Goal: Task Accomplishment & Management: Manage account settings

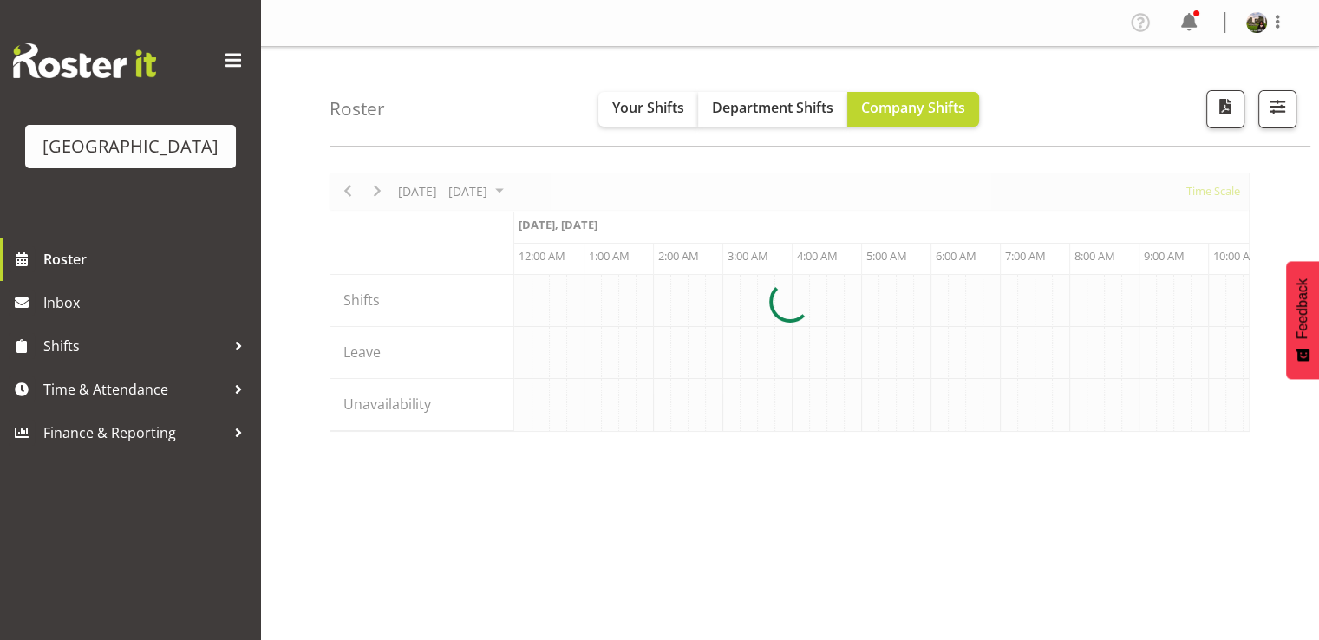
scroll to position [0, 4994]
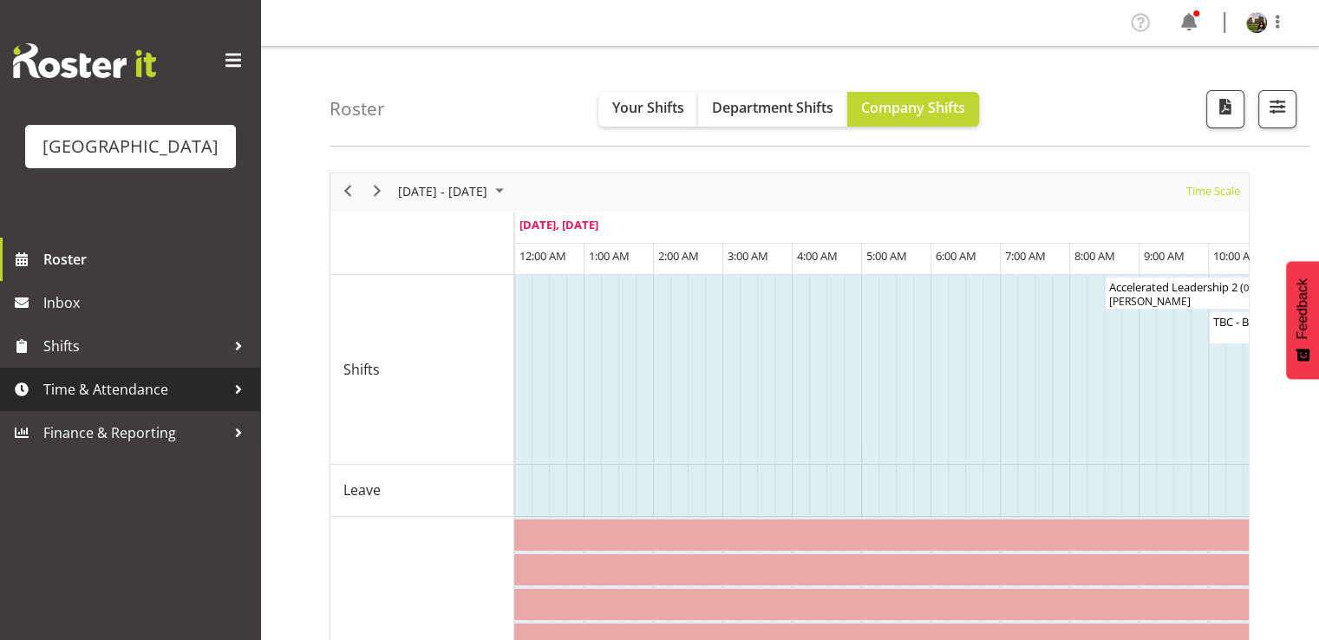
click at [83, 402] on span "Time & Attendance" at bounding box center [134, 389] width 182 height 26
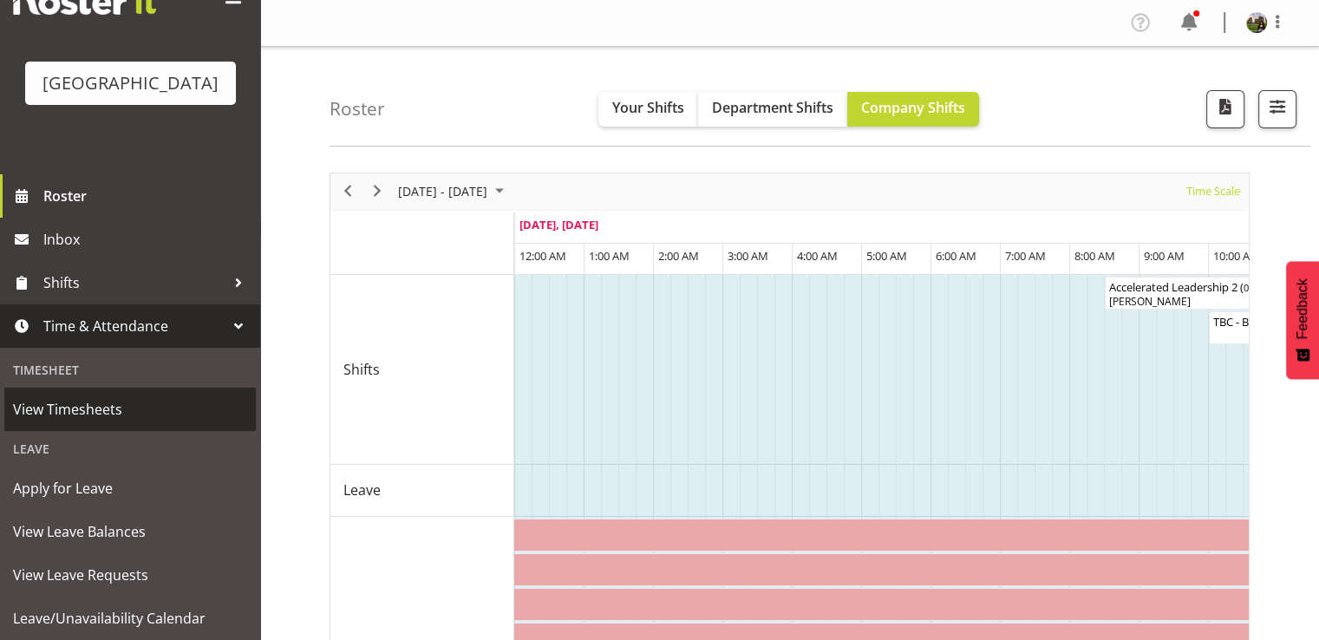
scroll to position [259, 0]
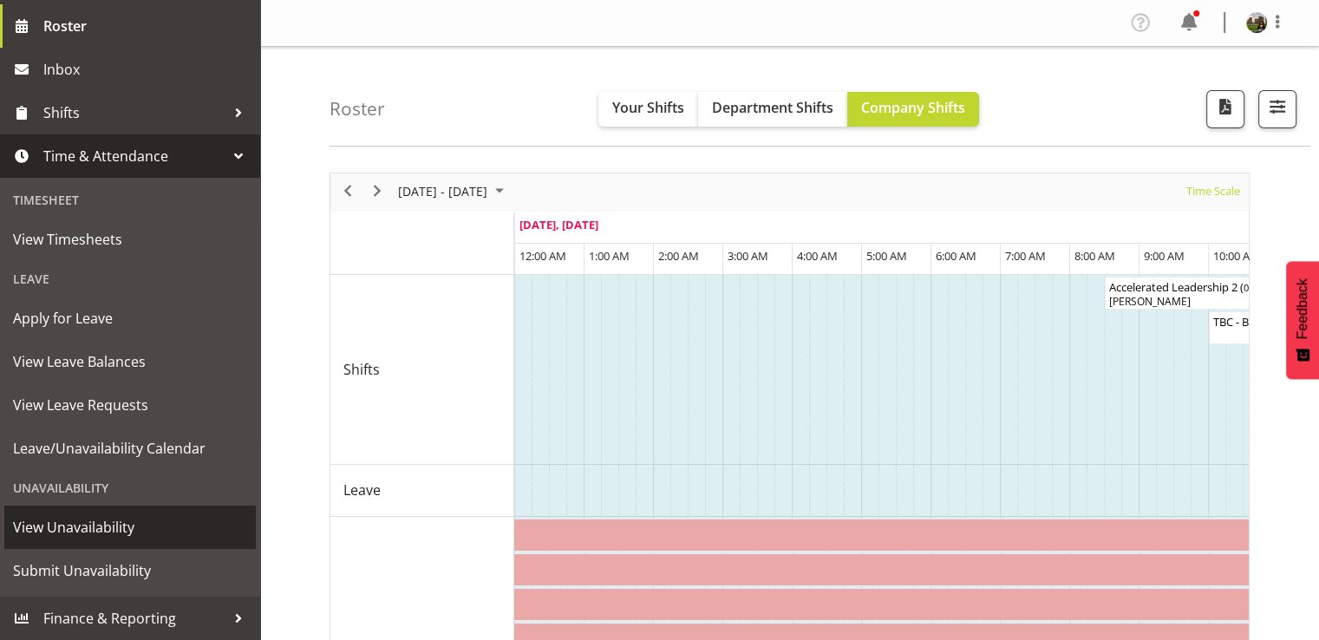
click at [117, 529] on span "View Unavailability" at bounding box center [130, 527] width 234 height 26
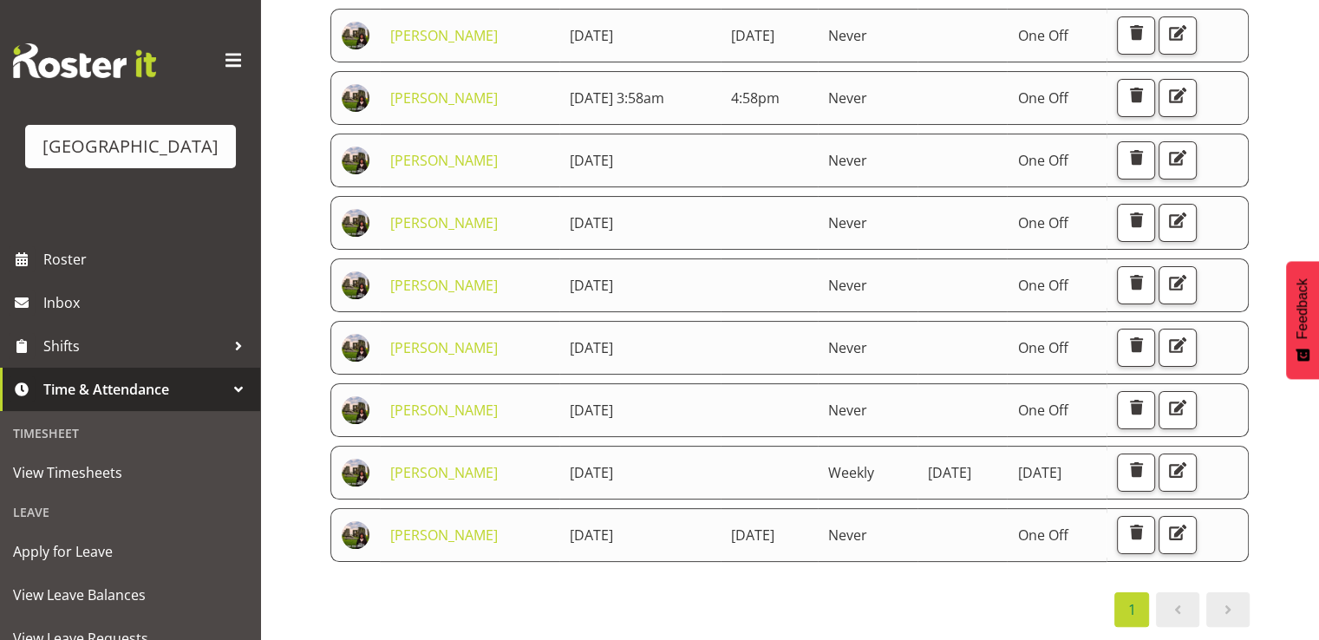
scroll to position [520, 0]
click at [1179, 468] on span "button" at bounding box center [1177, 470] width 23 height 23
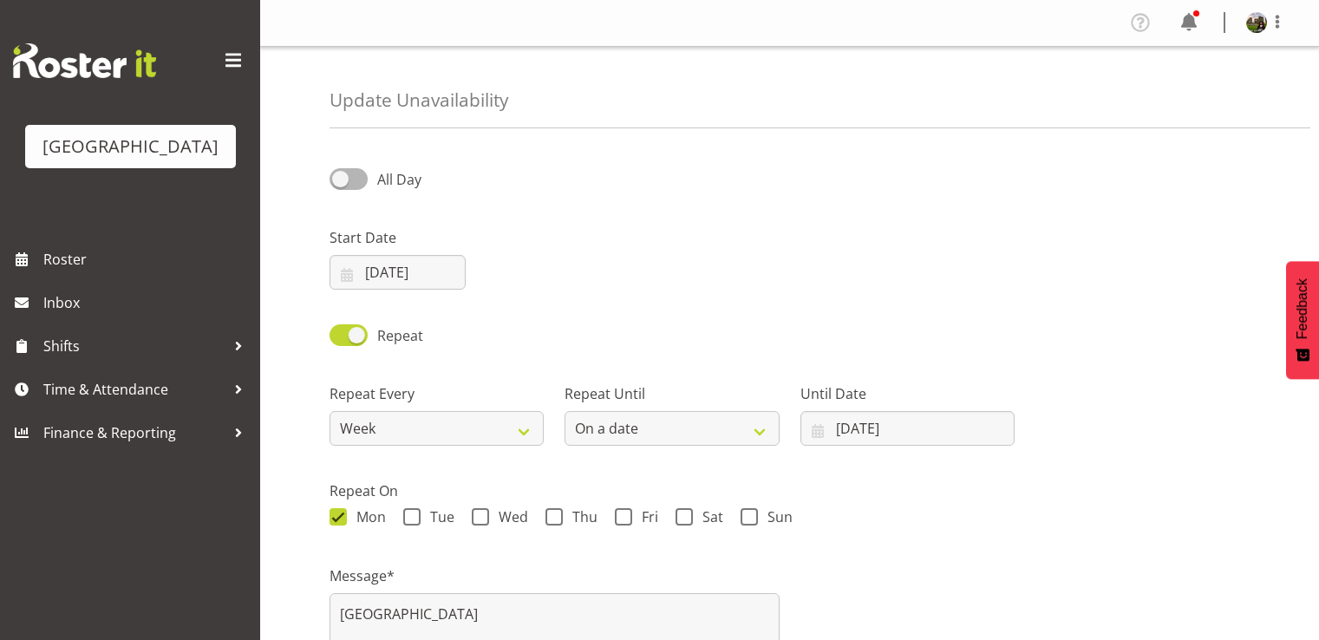
select select "date"
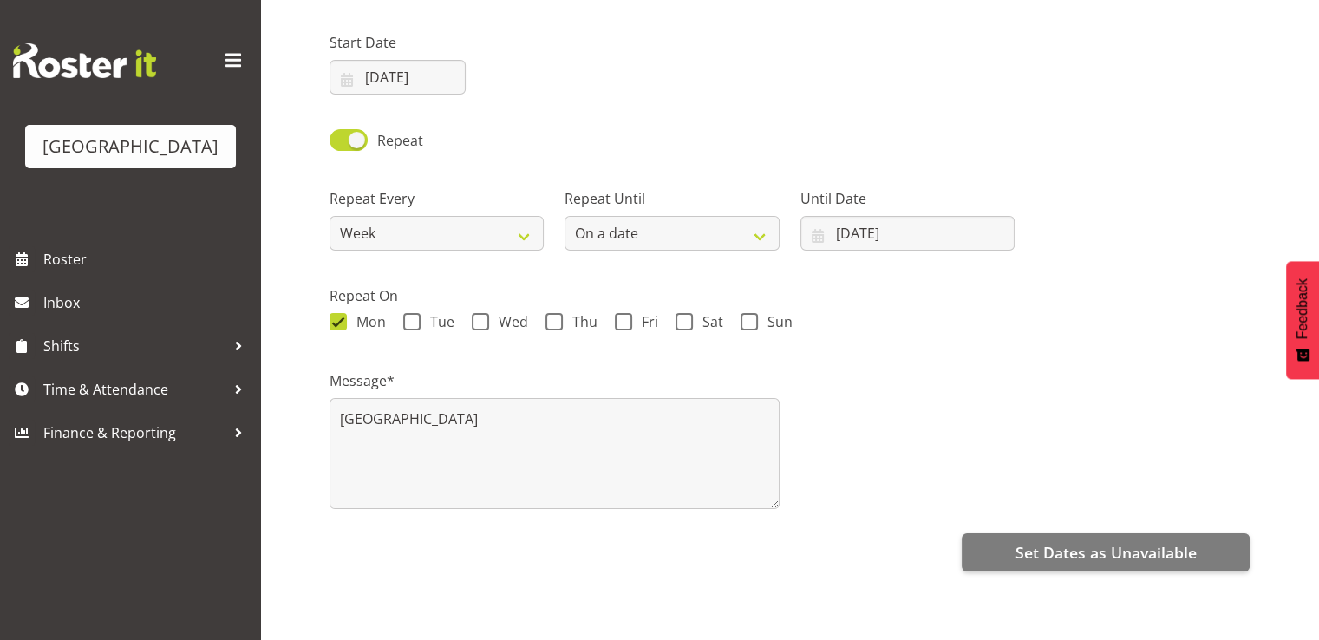
scroll to position [208, 0]
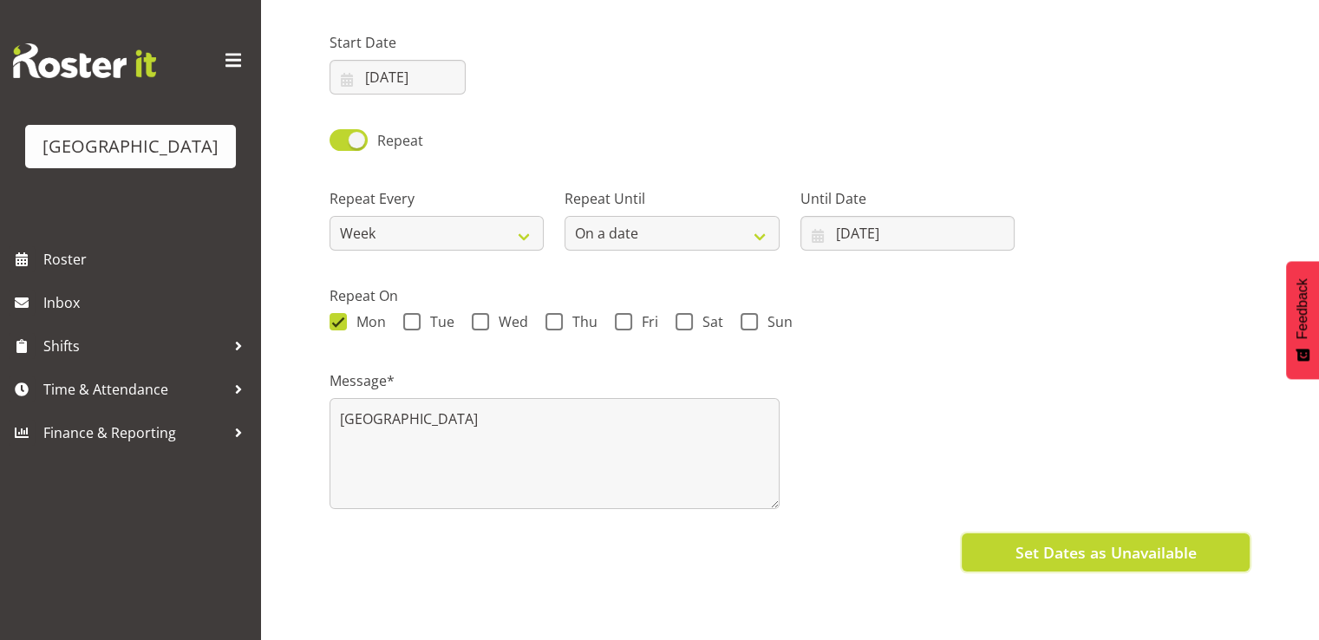
click at [1079, 543] on span "Set Dates as Unavailable" at bounding box center [1104, 552] width 181 height 23
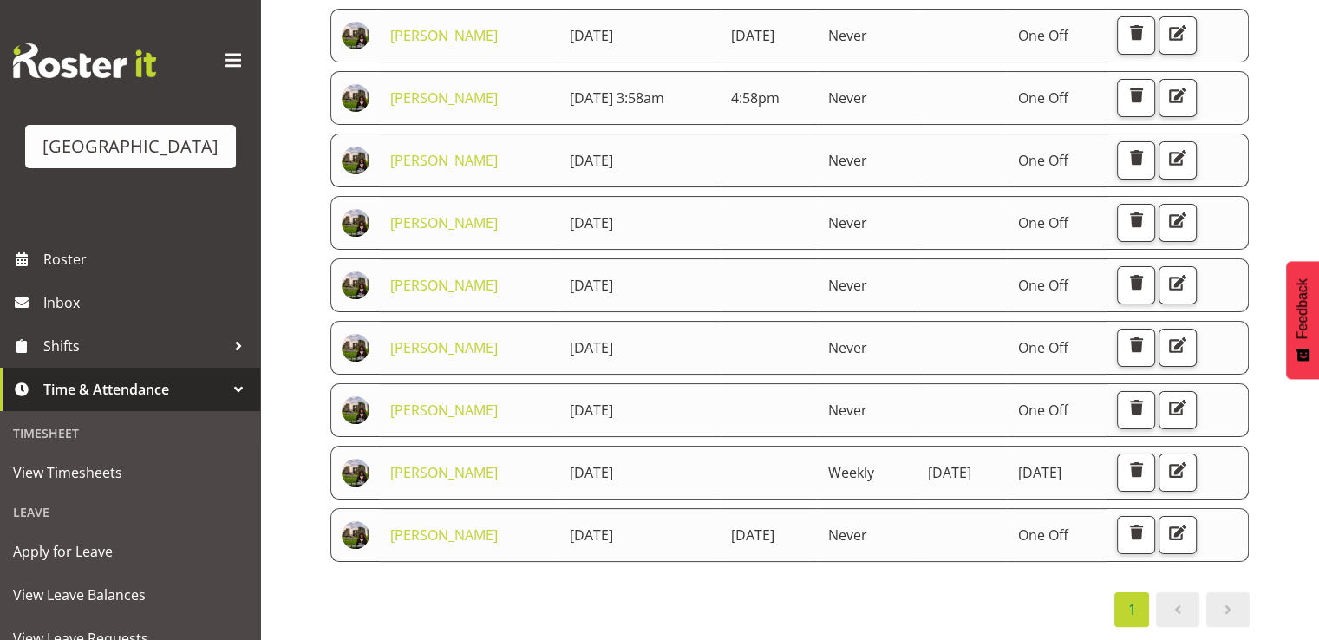
scroll to position [568, 0]
click at [1147, 459] on span "button" at bounding box center [1135, 470] width 23 height 23
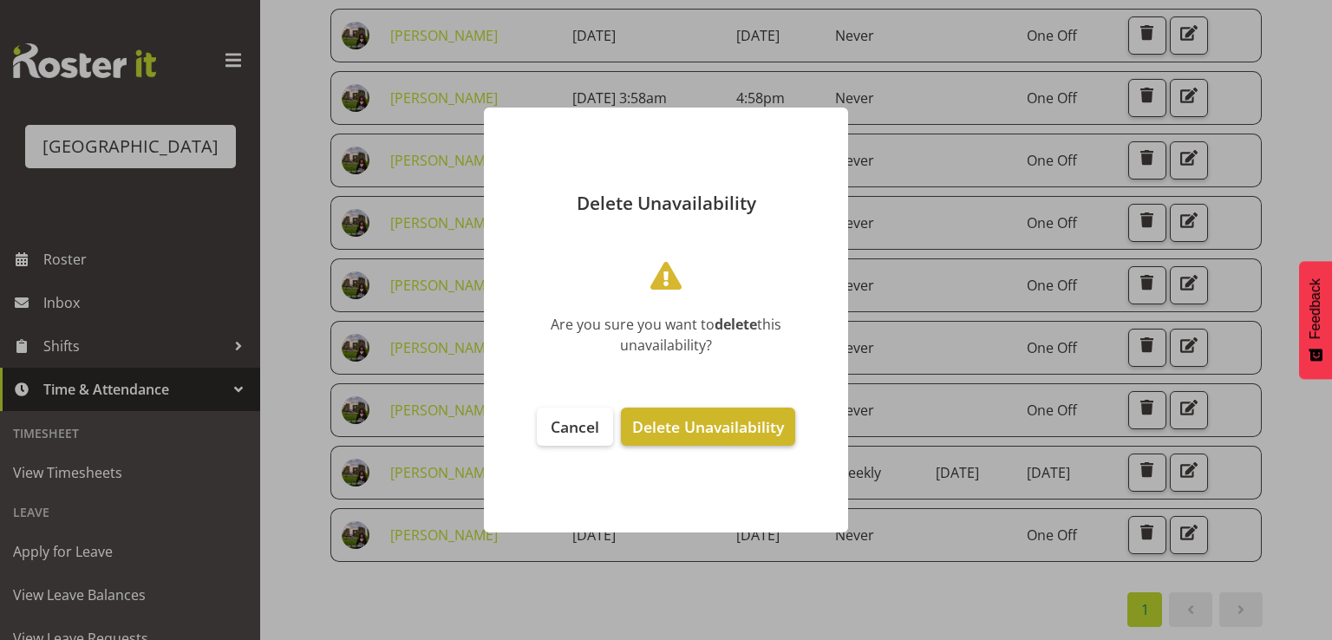
click at [730, 420] on span "Delete Unavailability" at bounding box center [708, 426] width 152 height 21
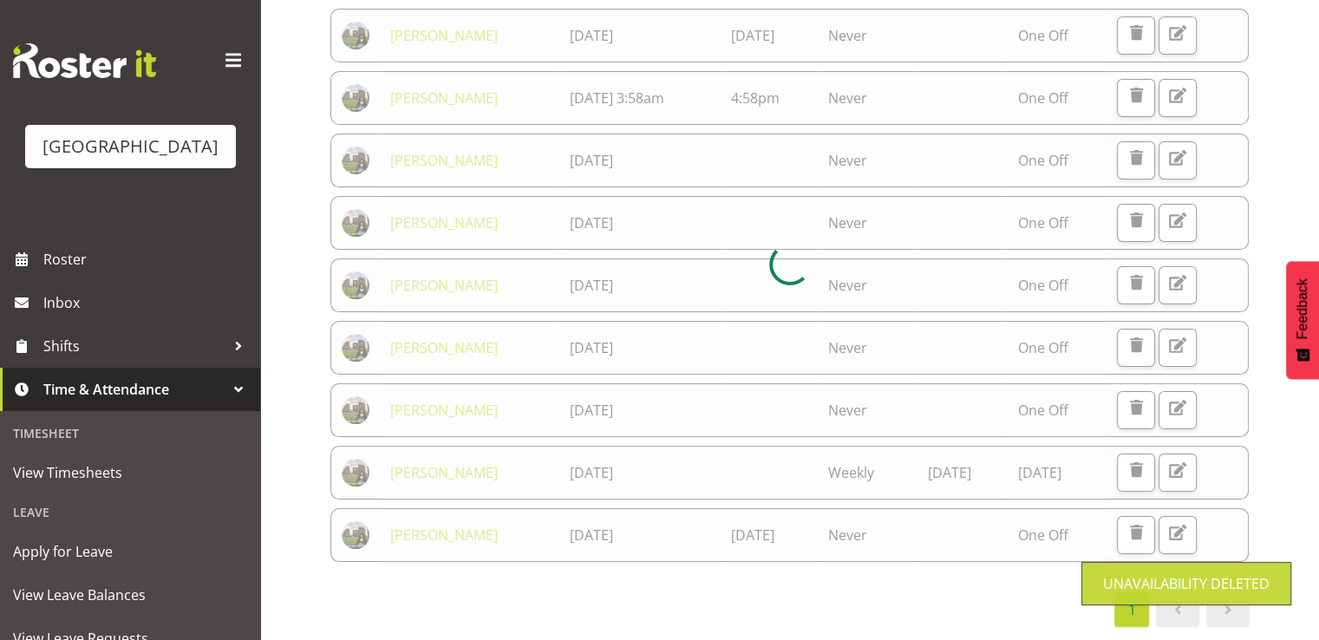
scroll to position [226, 0]
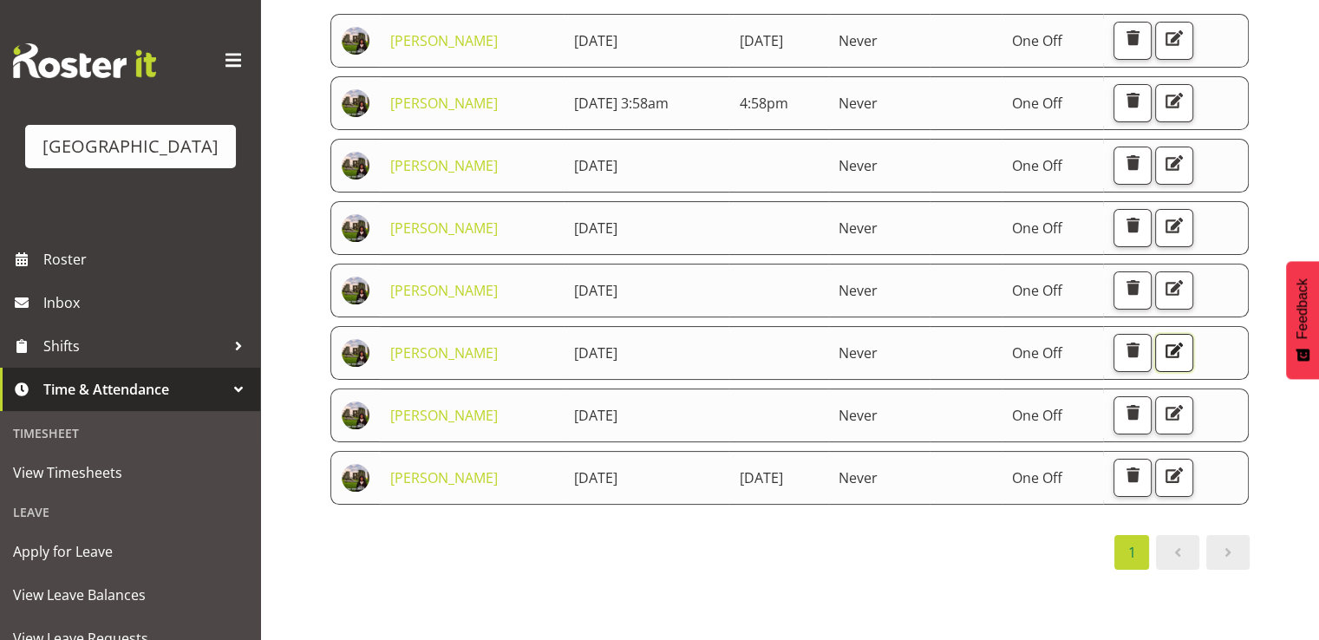
click at [1185, 339] on span "button" at bounding box center [1174, 350] width 23 height 23
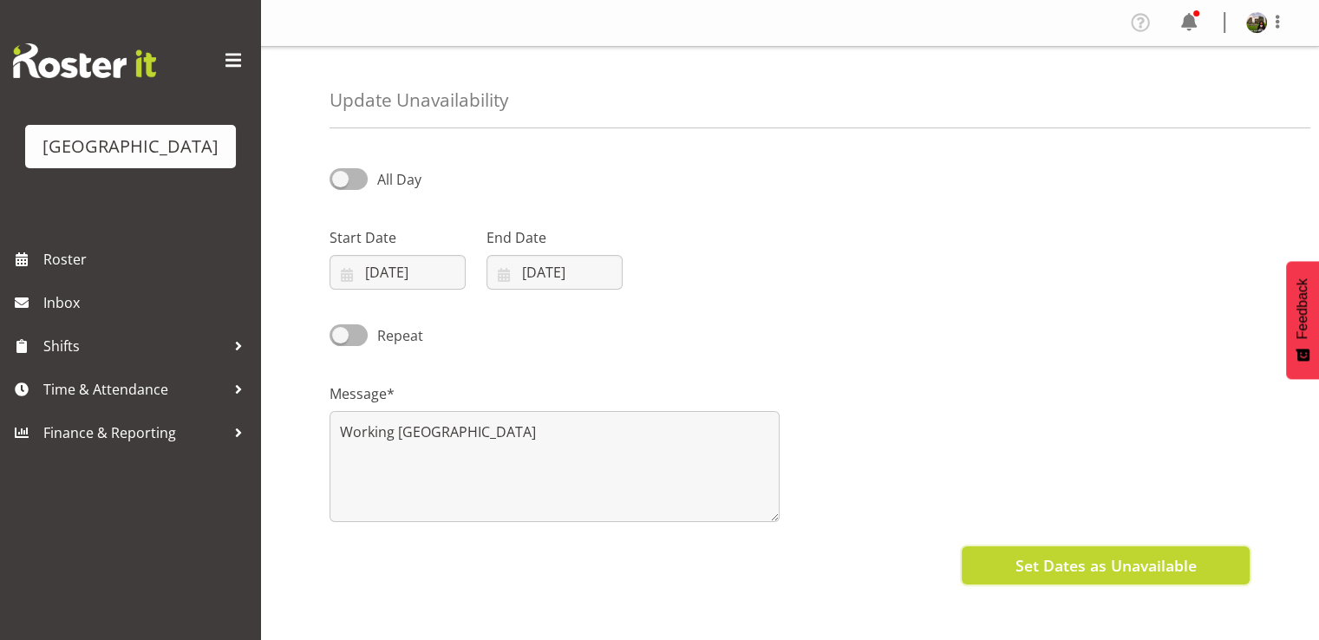
click at [1015, 567] on span "Set Dates as Unavailable" at bounding box center [1104, 565] width 181 height 23
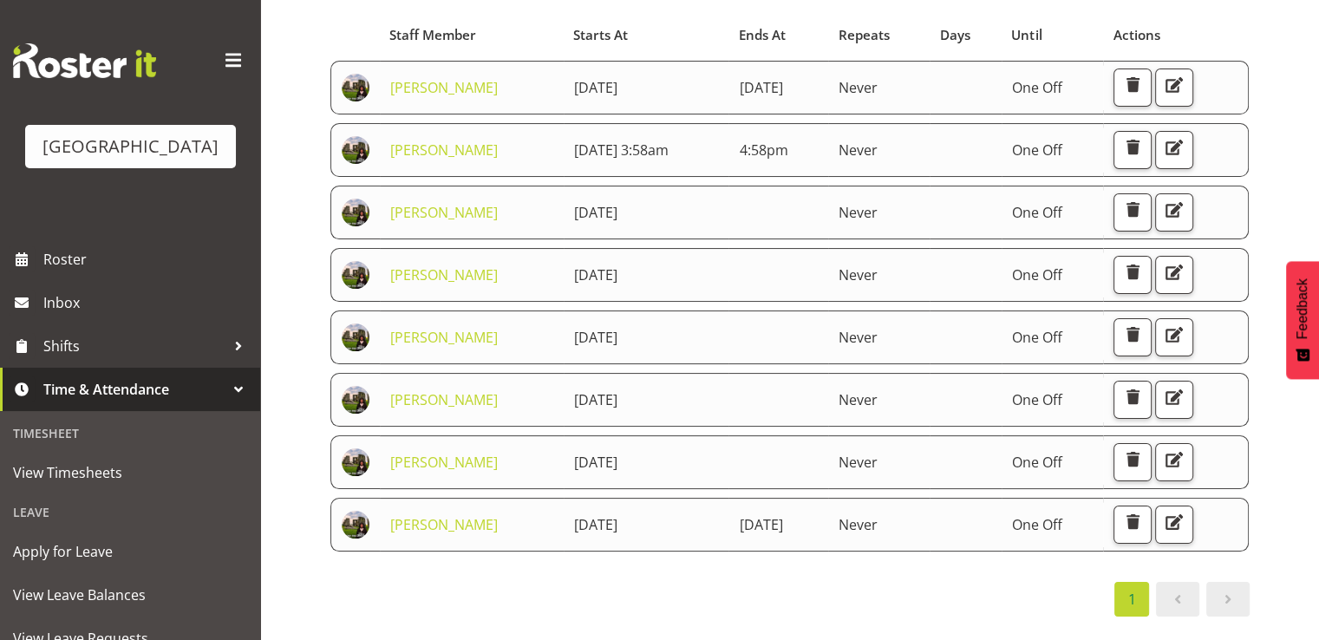
scroll to position [173, 0]
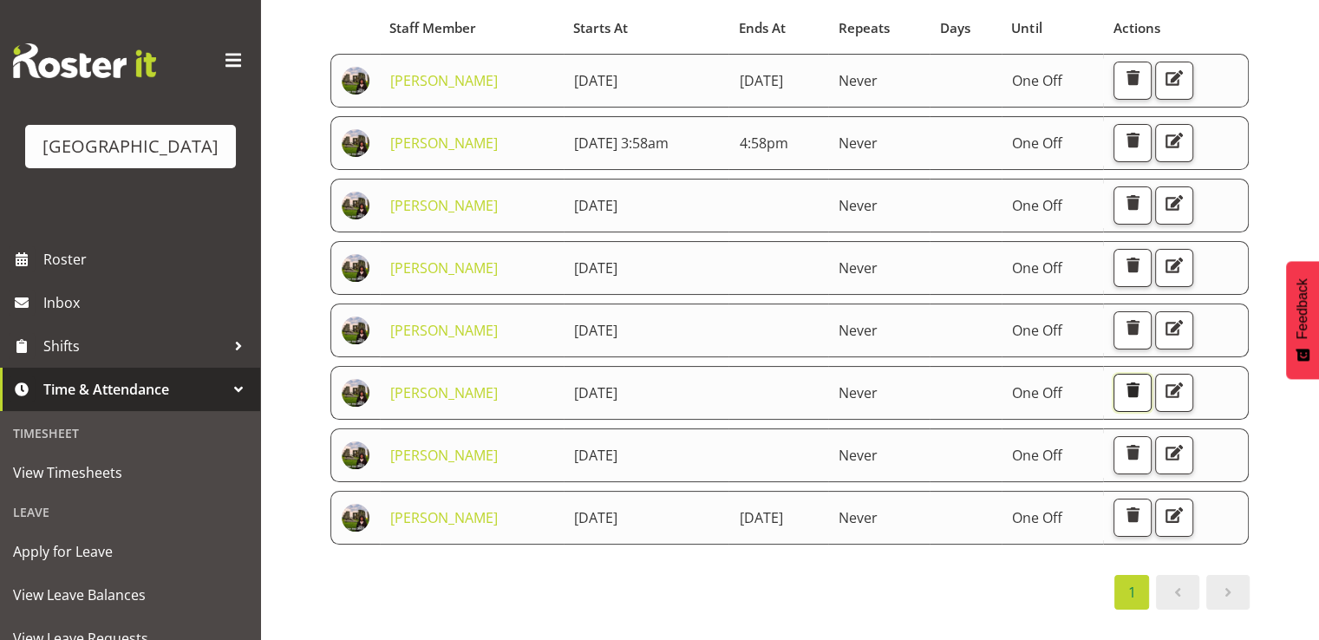
click at [1144, 388] on span "button" at bounding box center [1132, 390] width 23 height 23
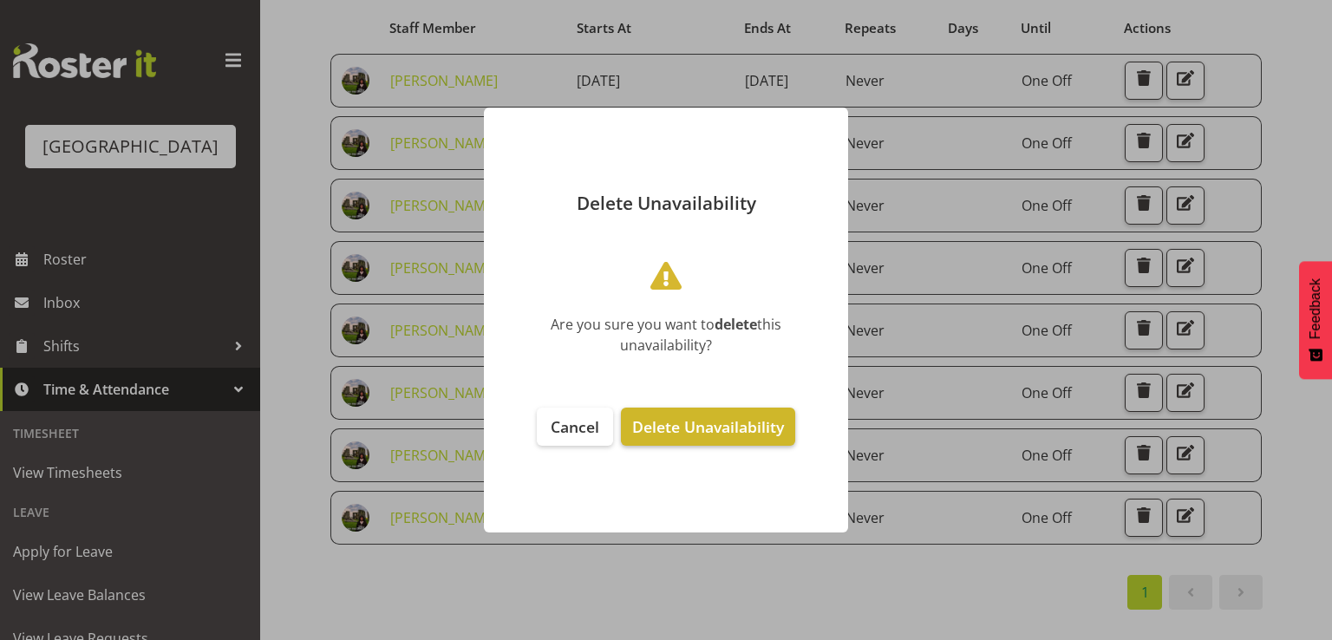
click at [732, 427] on span "Delete Unavailability" at bounding box center [708, 426] width 152 height 21
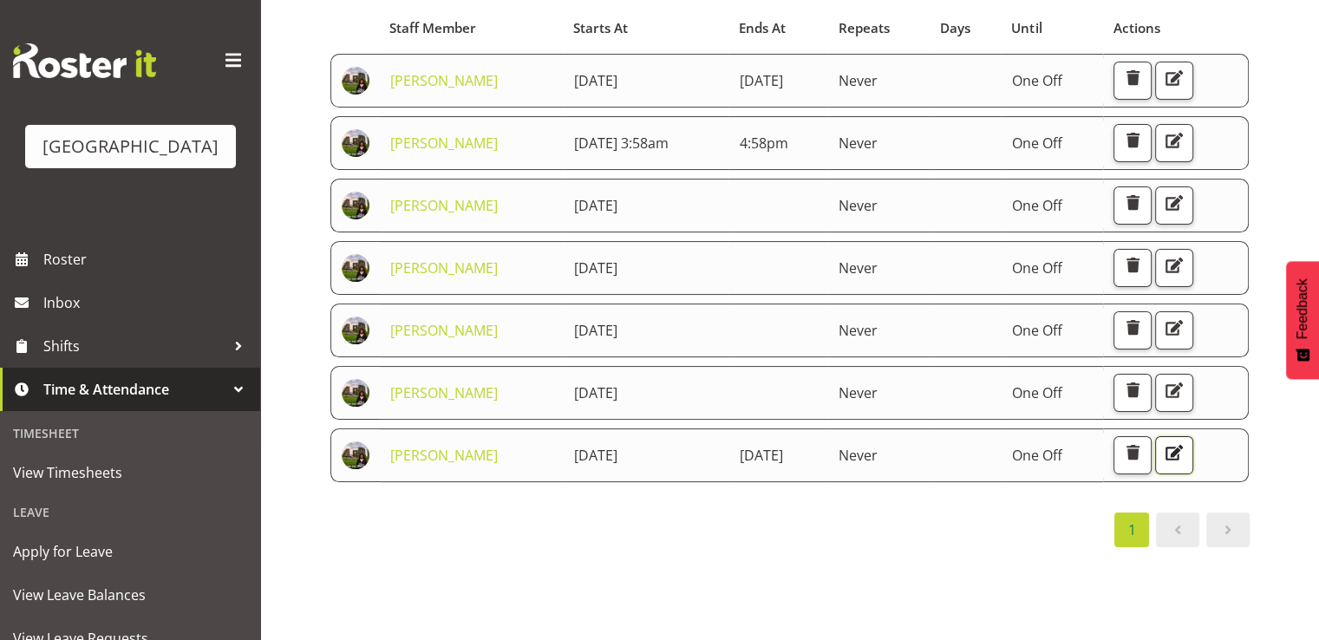
click at [1185, 449] on span "button" at bounding box center [1174, 452] width 23 height 23
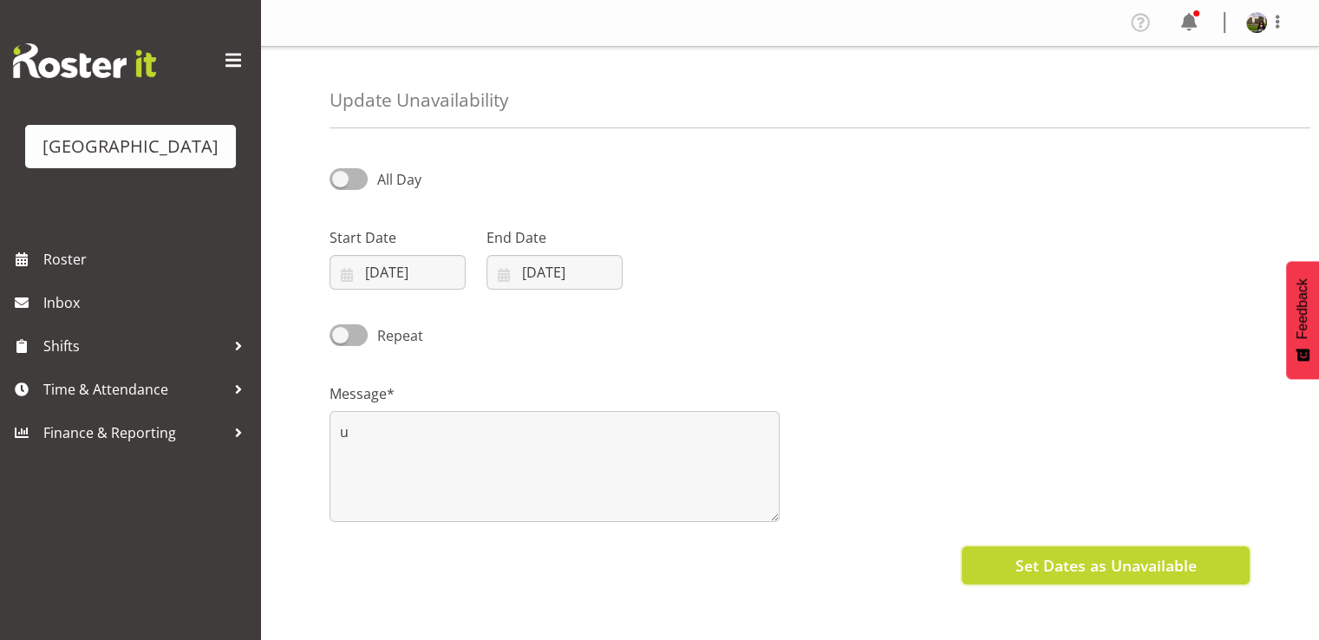
click at [1101, 564] on span "Set Dates as Unavailable" at bounding box center [1104, 565] width 181 height 23
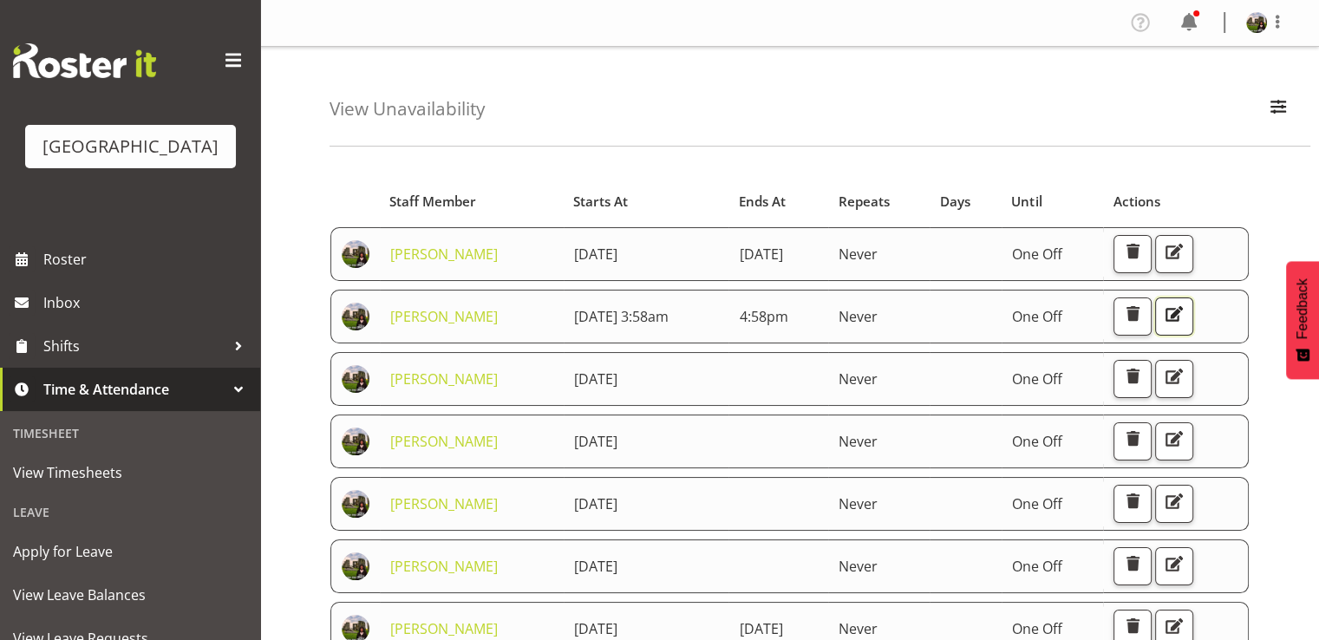
click at [1185, 318] on span "button" at bounding box center [1174, 314] width 23 height 23
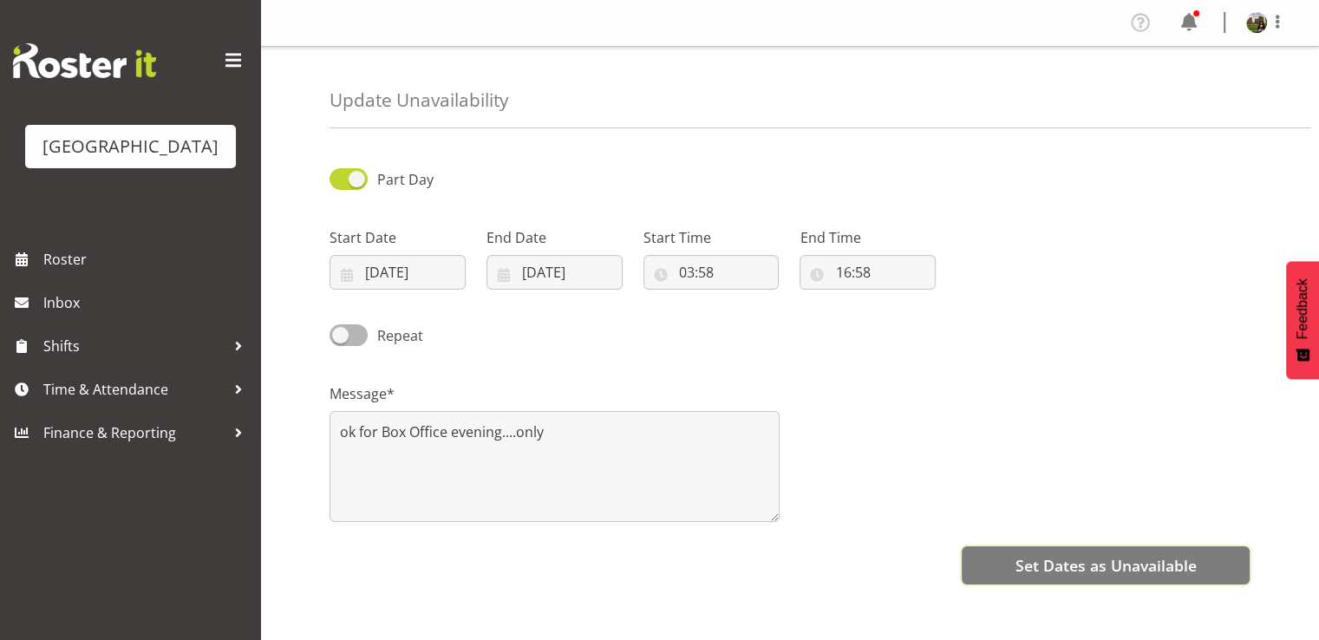
click at [1030, 563] on span "Set Dates as Unavailable" at bounding box center [1104, 565] width 181 height 23
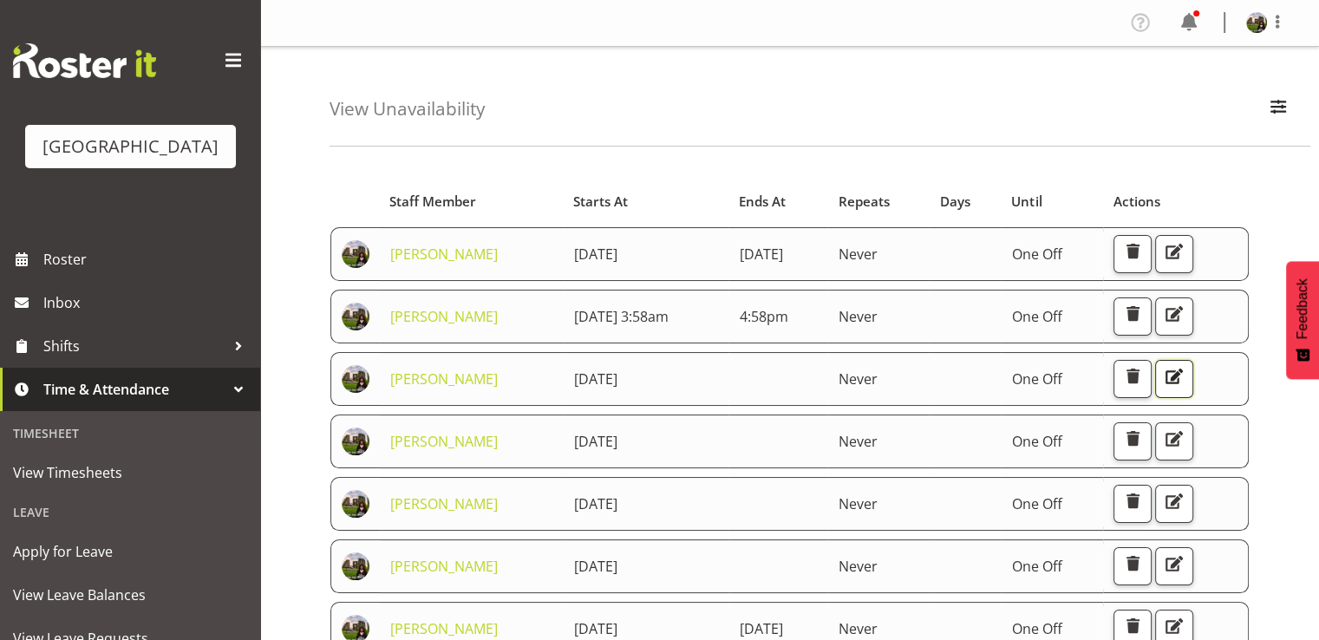
click at [1185, 379] on span "button" at bounding box center [1174, 376] width 23 height 23
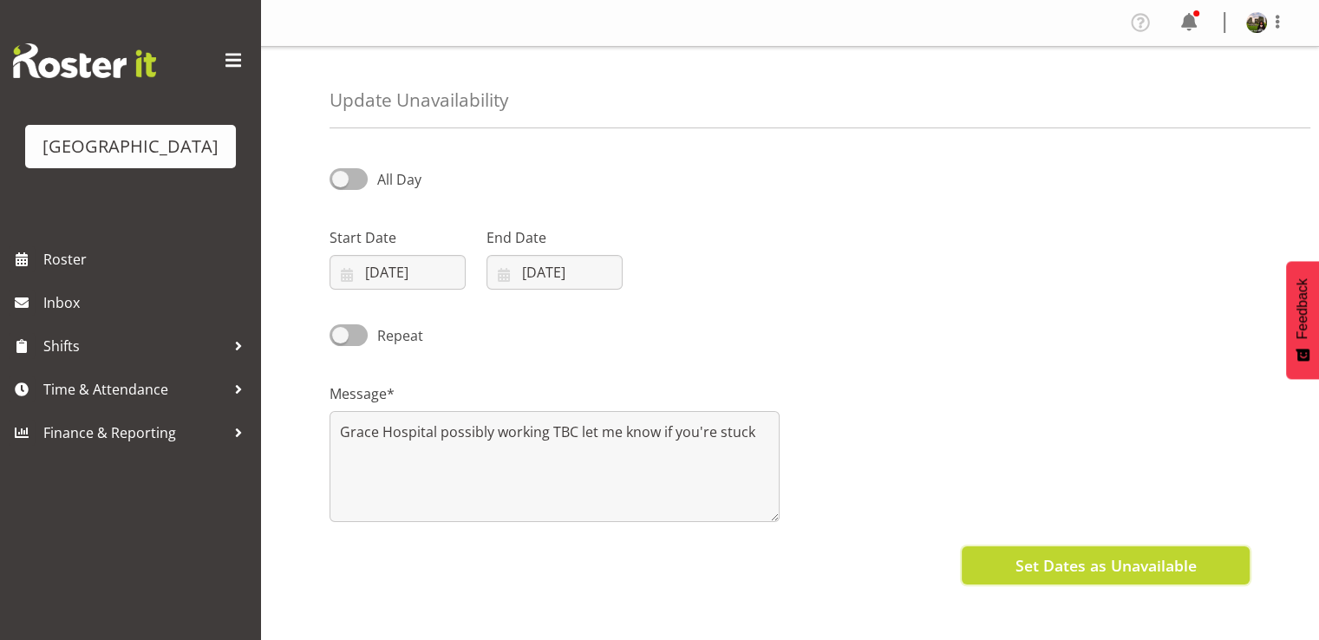
click at [1071, 557] on span "Set Dates as Unavailable" at bounding box center [1104, 565] width 181 height 23
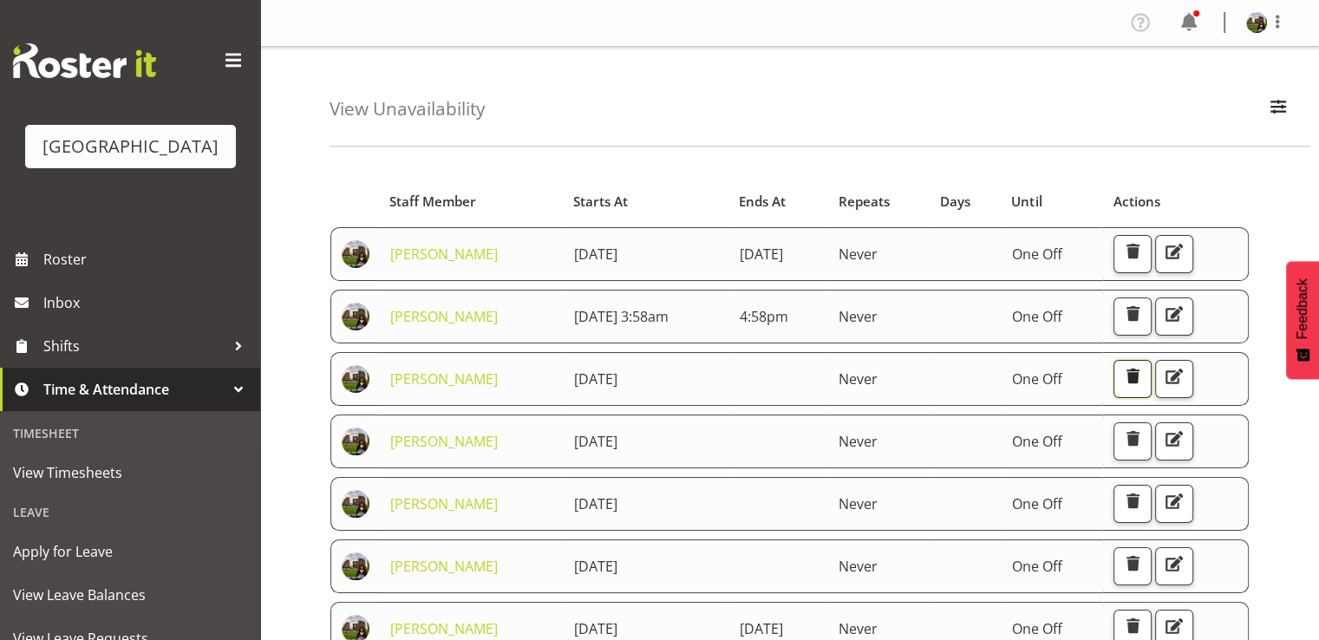
click at [1144, 370] on span "button" at bounding box center [1132, 376] width 23 height 23
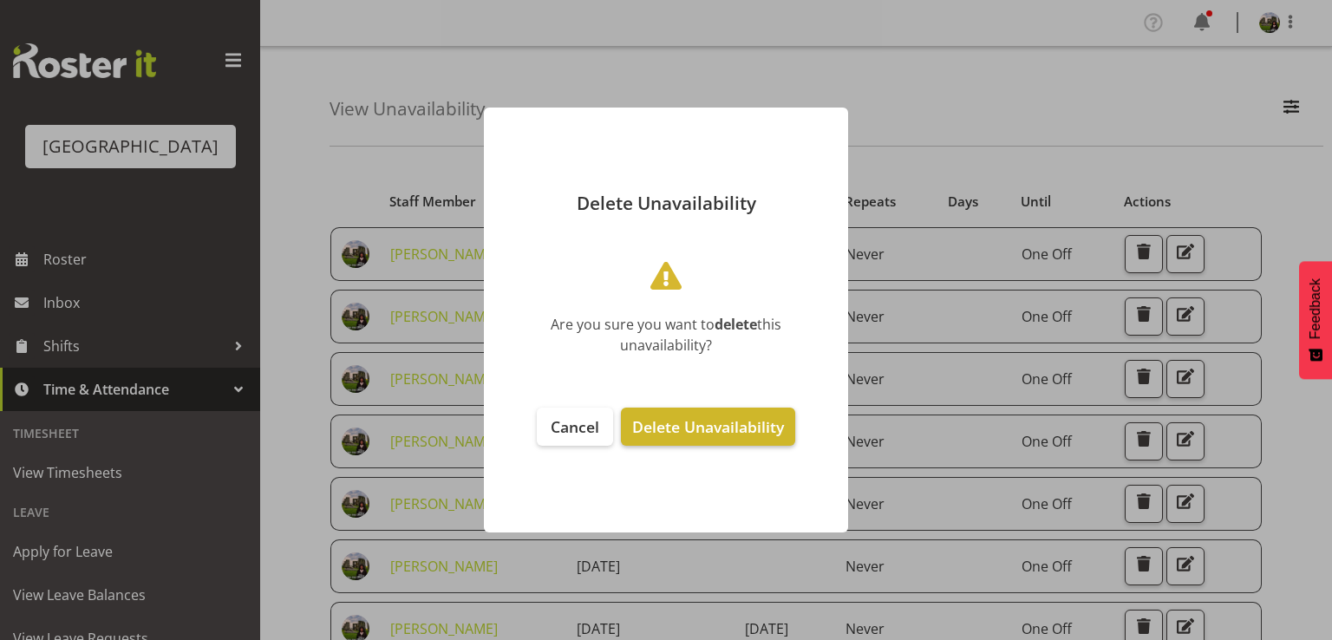
click at [694, 417] on span "Delete Unavailability" at bounding box center [708, 426] width 152 height 21
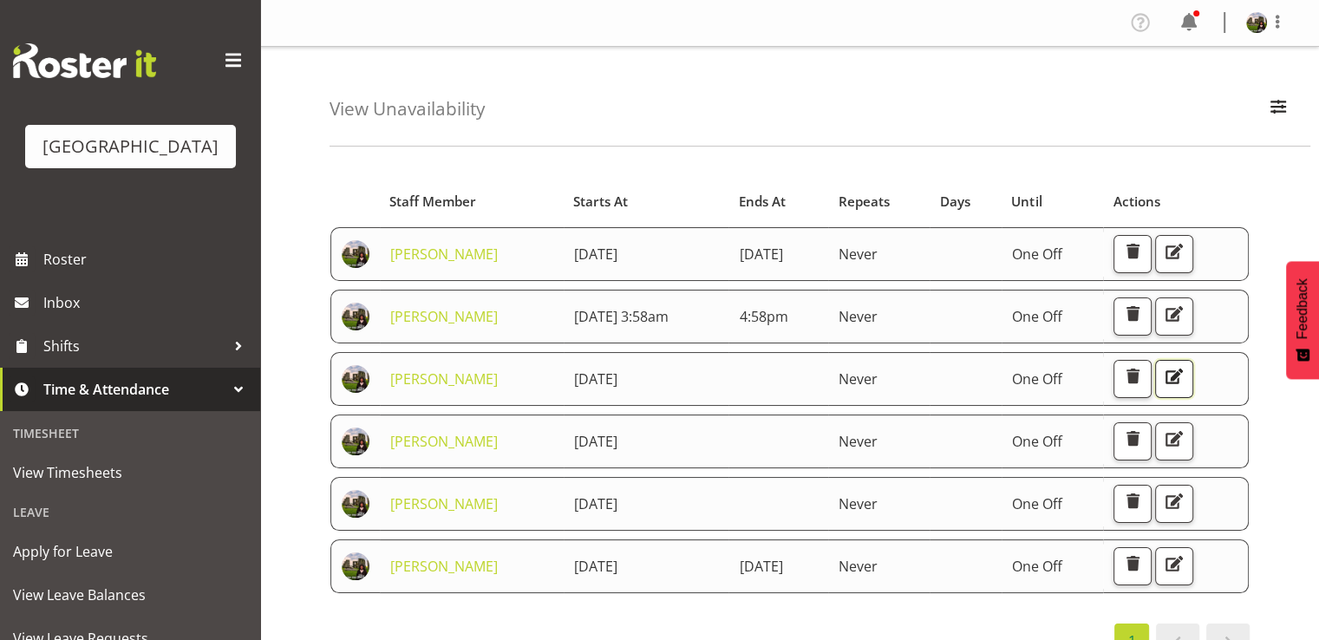
click at [1185, 373] on span "button" at bounding box center [1174, 376] width 23 height 23
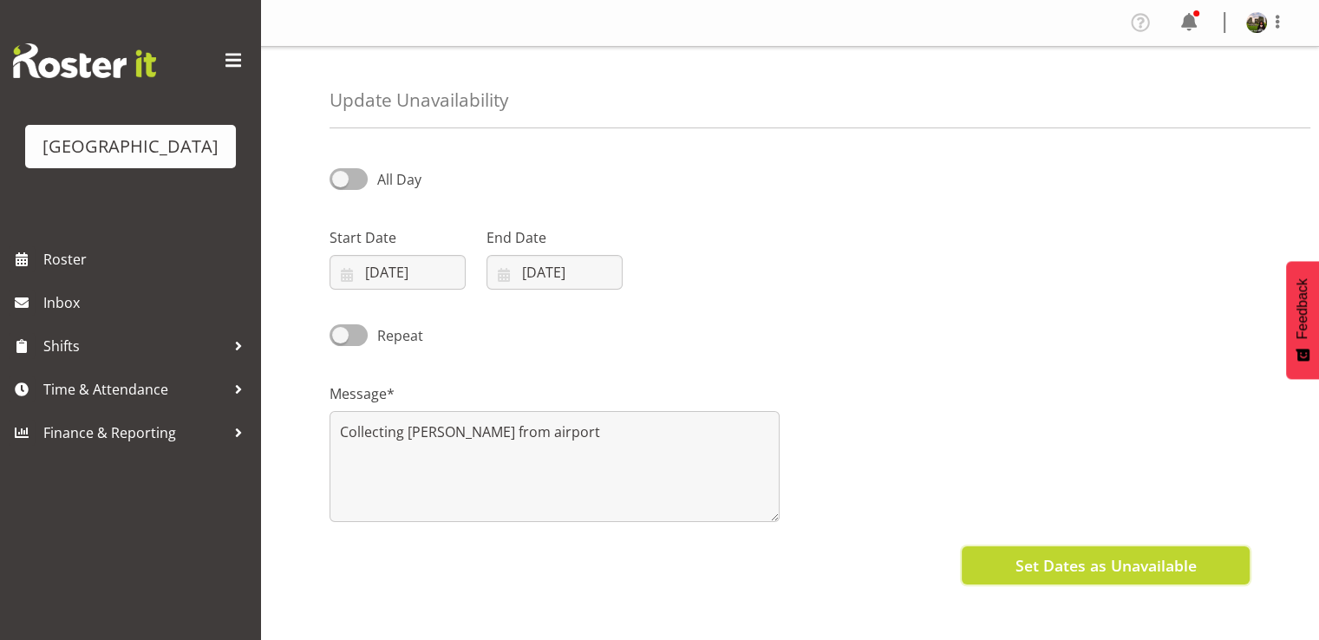
click at [1058, 557] on span "Set Dates as Unavailable" at bounding box center [1104, 565] width 181 height 23
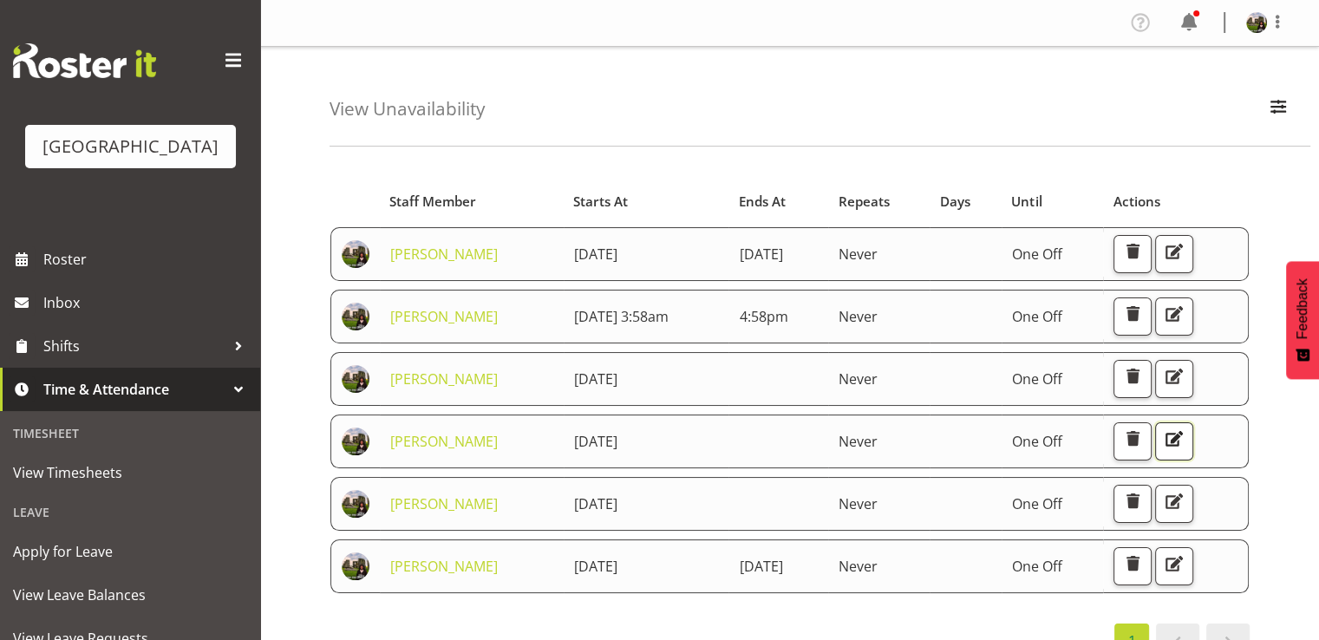
click at [1185, 444] on span "button" at bounding box center [1174, 438] width 23 height 23
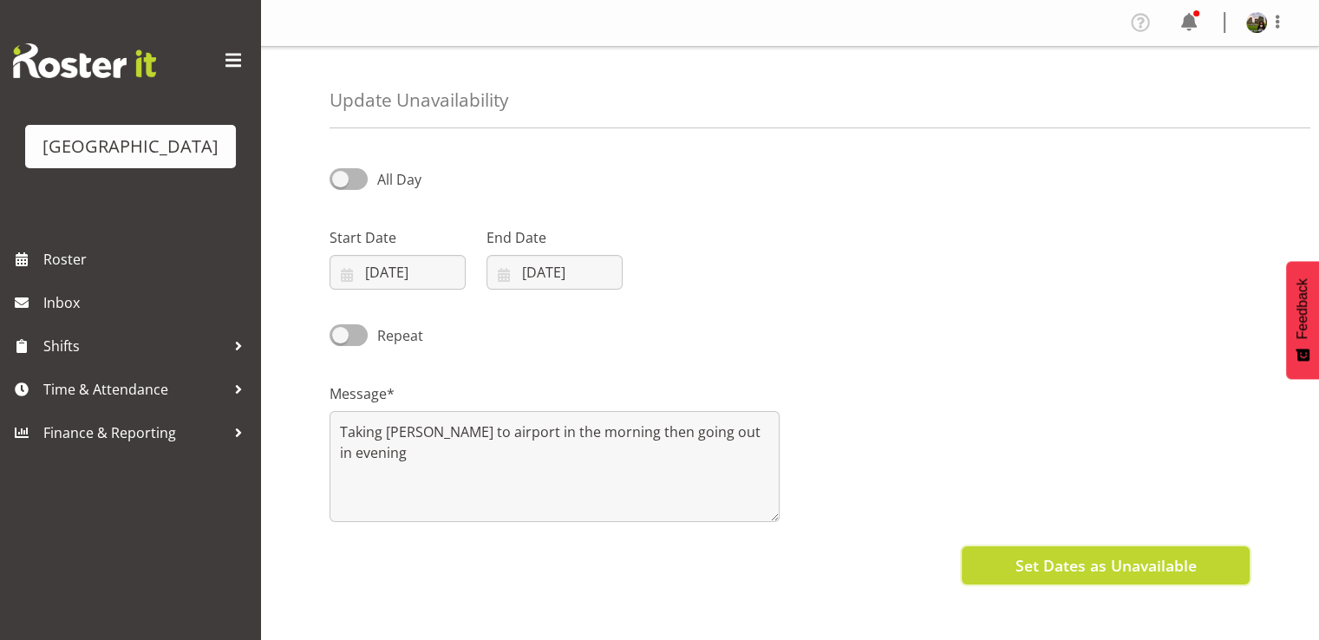
click at [1116, 566] on span "Set Dates as Unavailable" at bounding box center [1104, 565] width 181 height 23
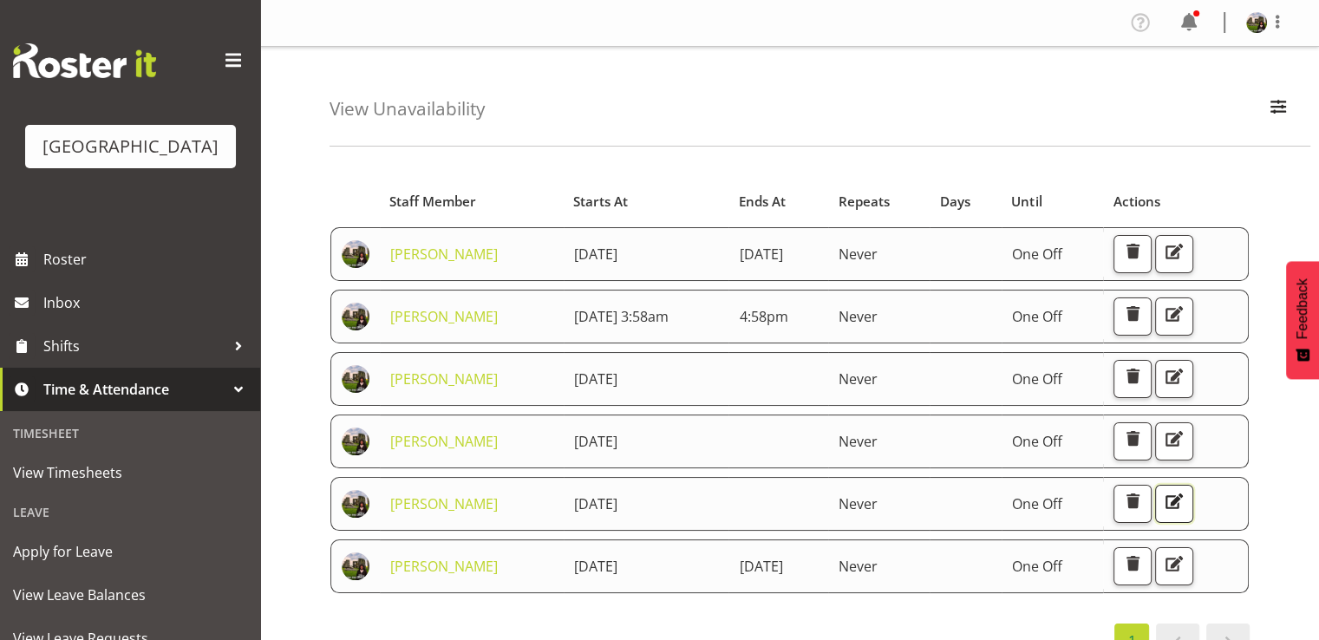
click at [1185, 500] on span "button" at bounding box center [1174, 501] width 23 height 23
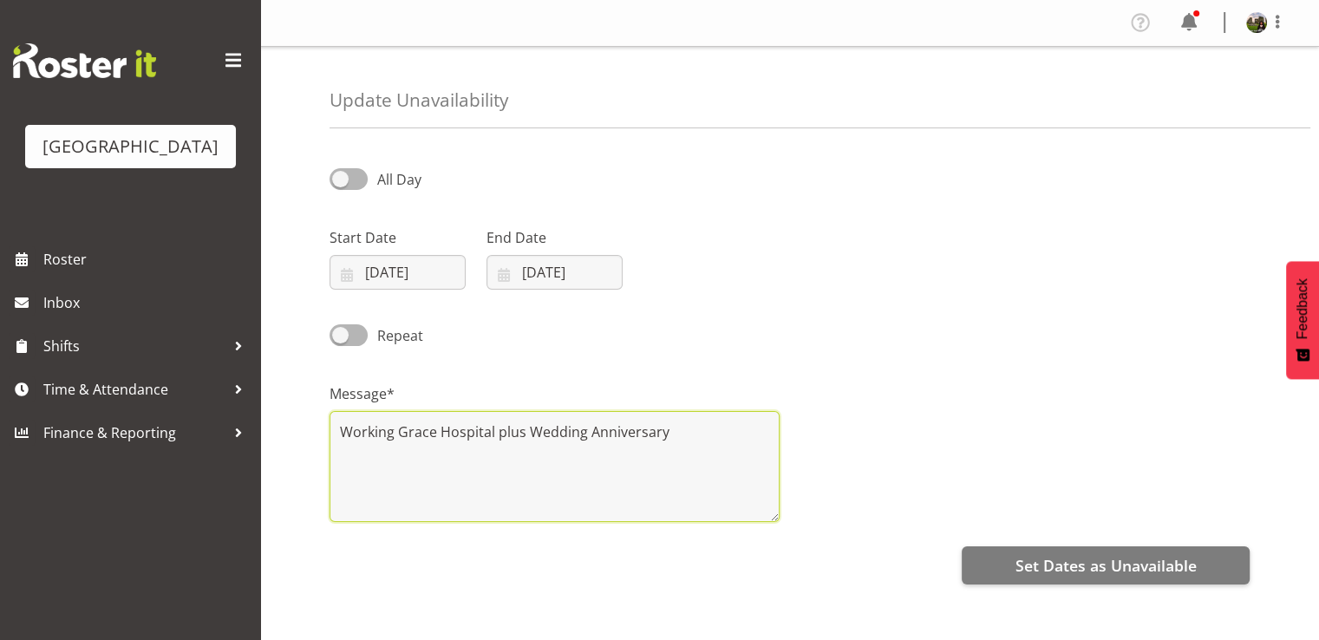
drag, startPoint x: 525, startPoint y: 433, endPoint x: 315, endPoint y: 440, distance: 209.9
click at [310, 442] on div "Update Unavailability All Day Start Date 01/09/2025 January February March Apri…" at bounding box center [789, 441] width 1059 height 788
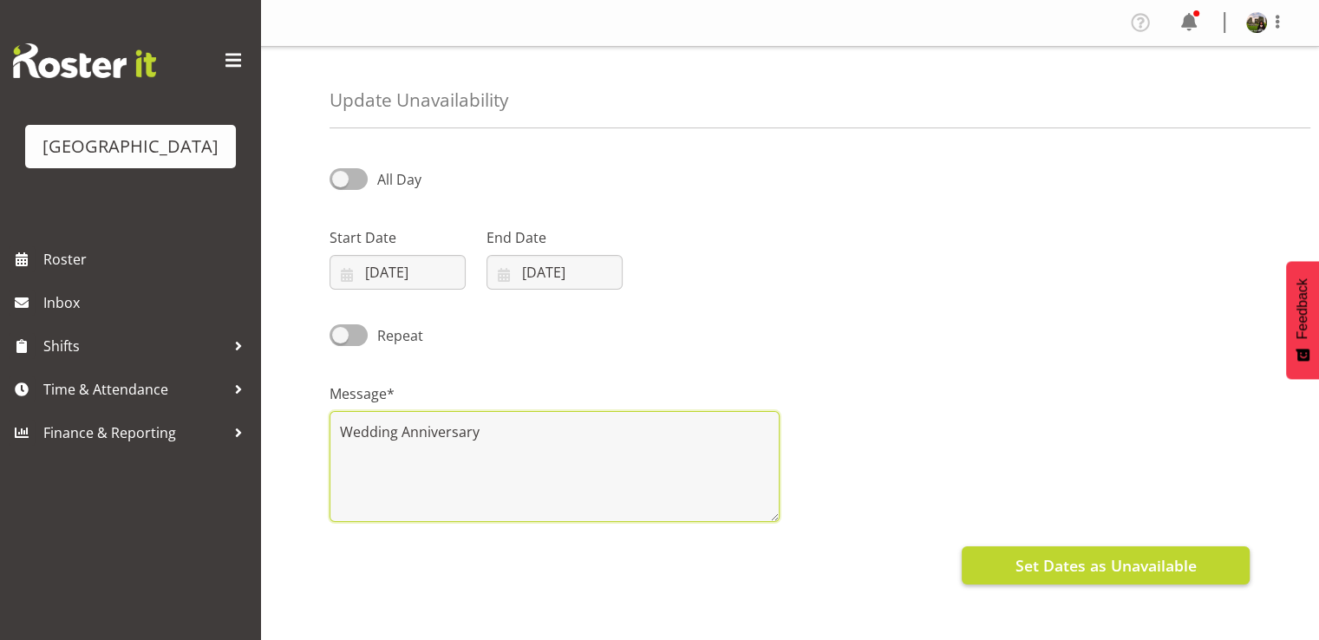
type textarea "Wedding Anniversary"
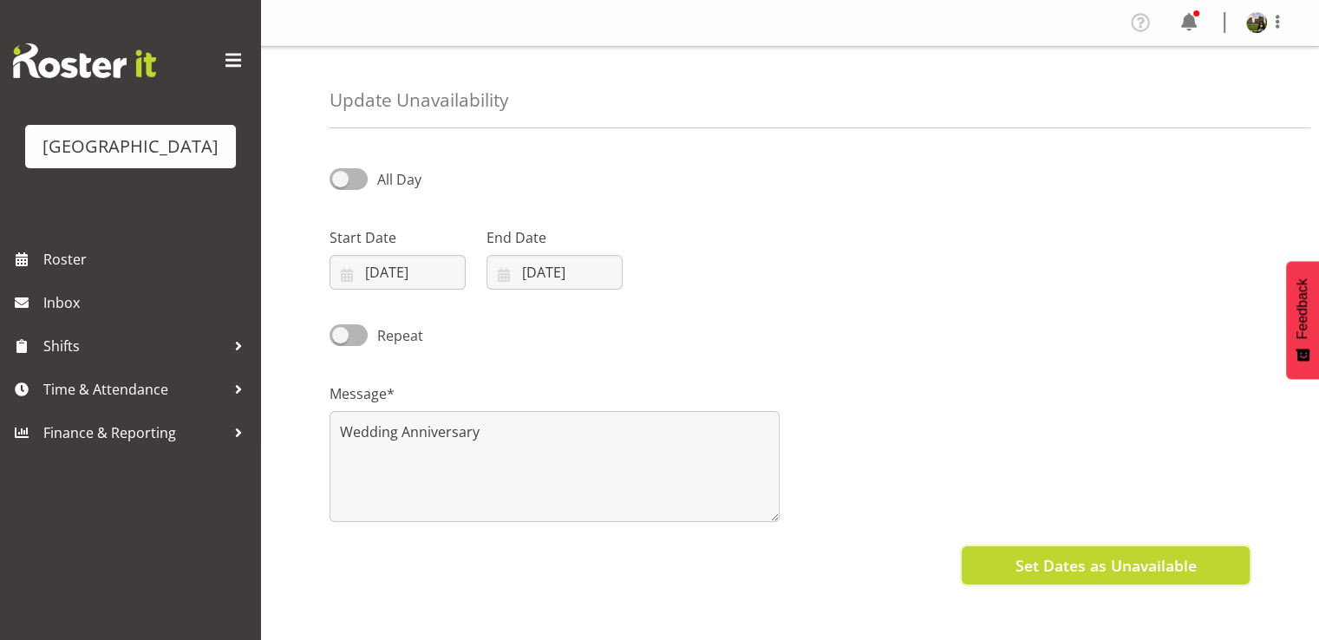
click at [1075, 567] on span "Set Dates as Unavailable" at bounding box center [1104, 565] width 181 height 23
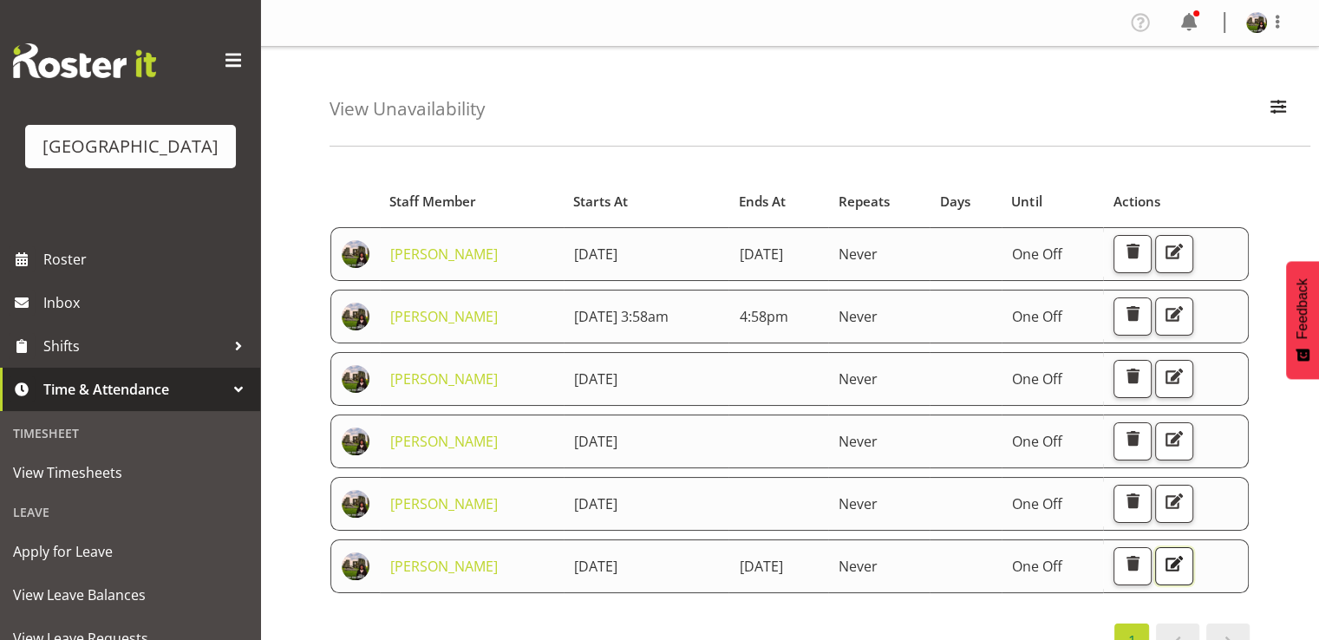
click at [1185, 561] on span "button" at bounding box center [1174, 563] width 23 height 23
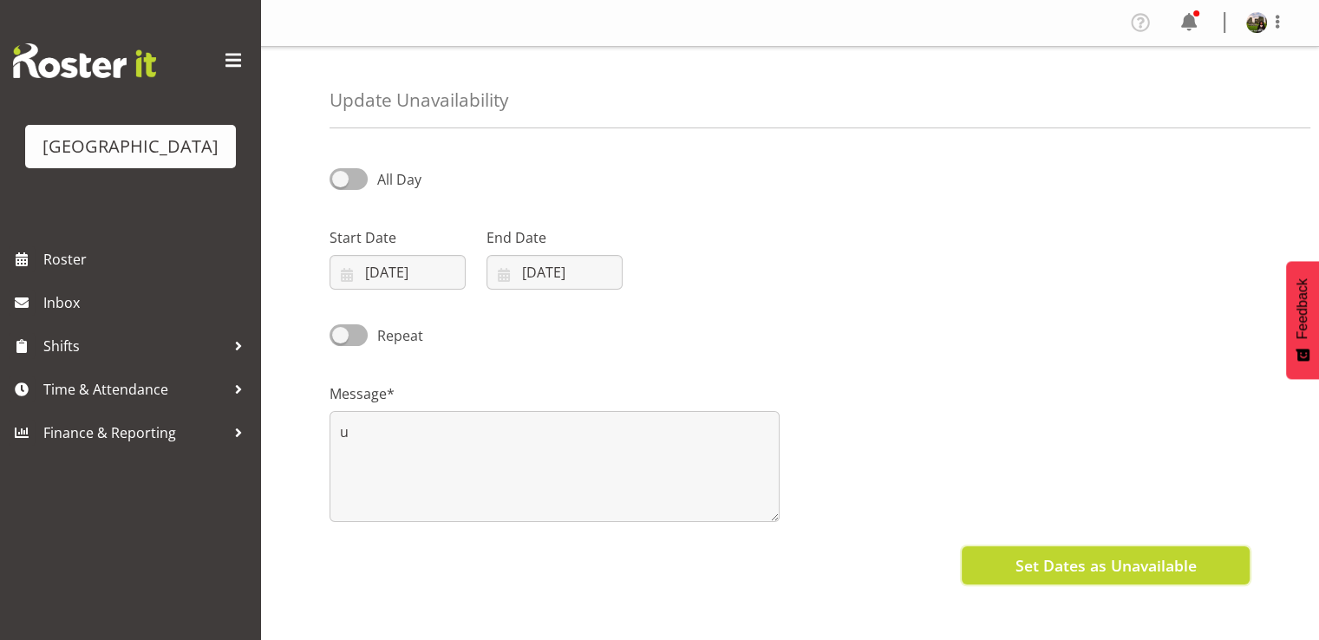
click at [1052, 557] on span "Set Dates as Unavailable" at bounding box center [1104, 565] width 181 height 23
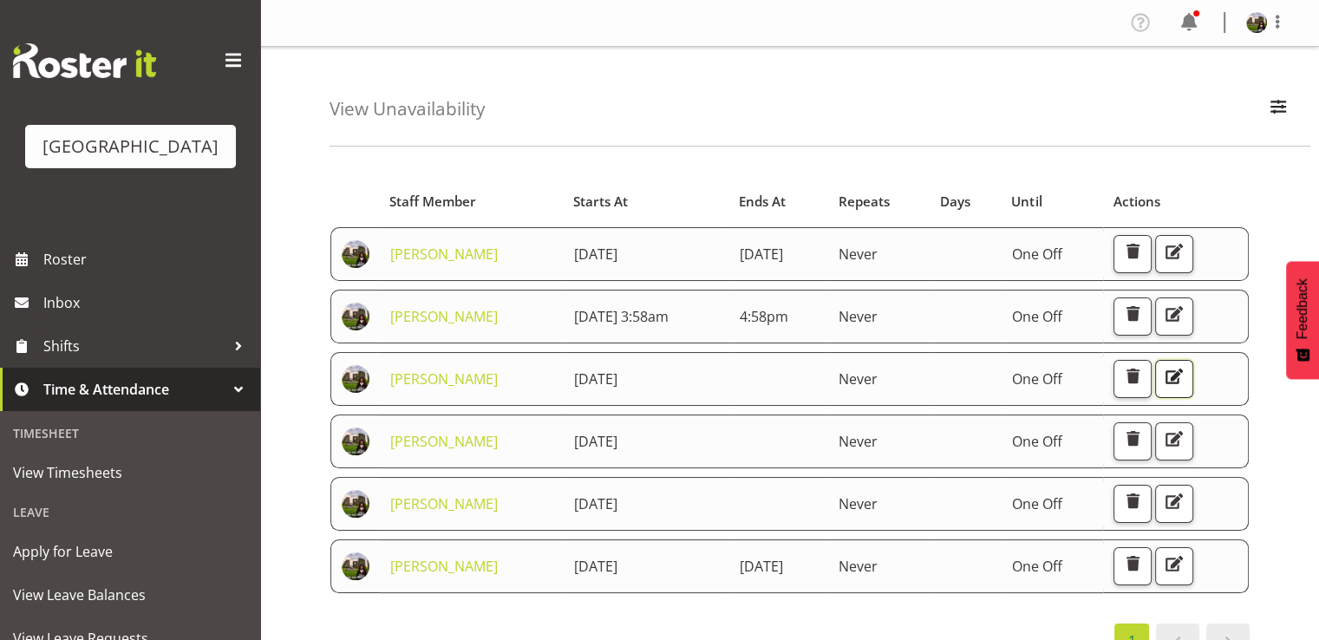
click at [1185, 373] on span "button" at bounding box center [1174, 376] width 23 height 23
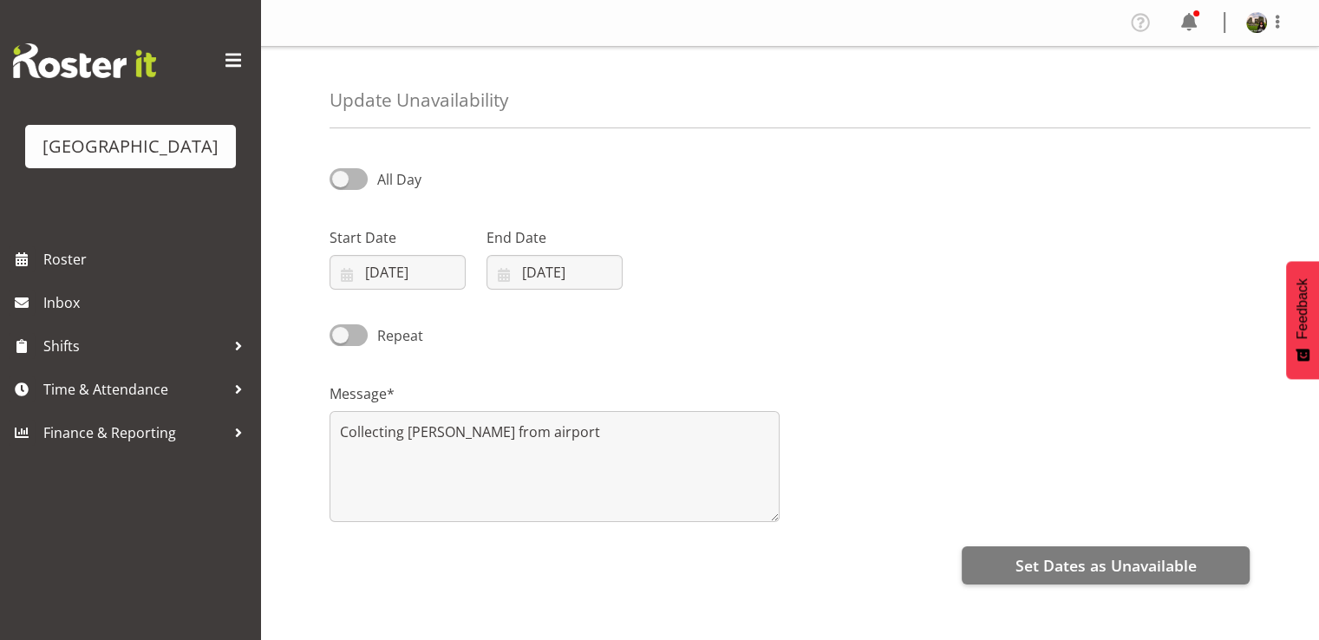
click at [1082, 542] on div "All Day Start Date [DATE] January February March April May June July August Sep…" at bounding box center [823, 488] width 989 height 694
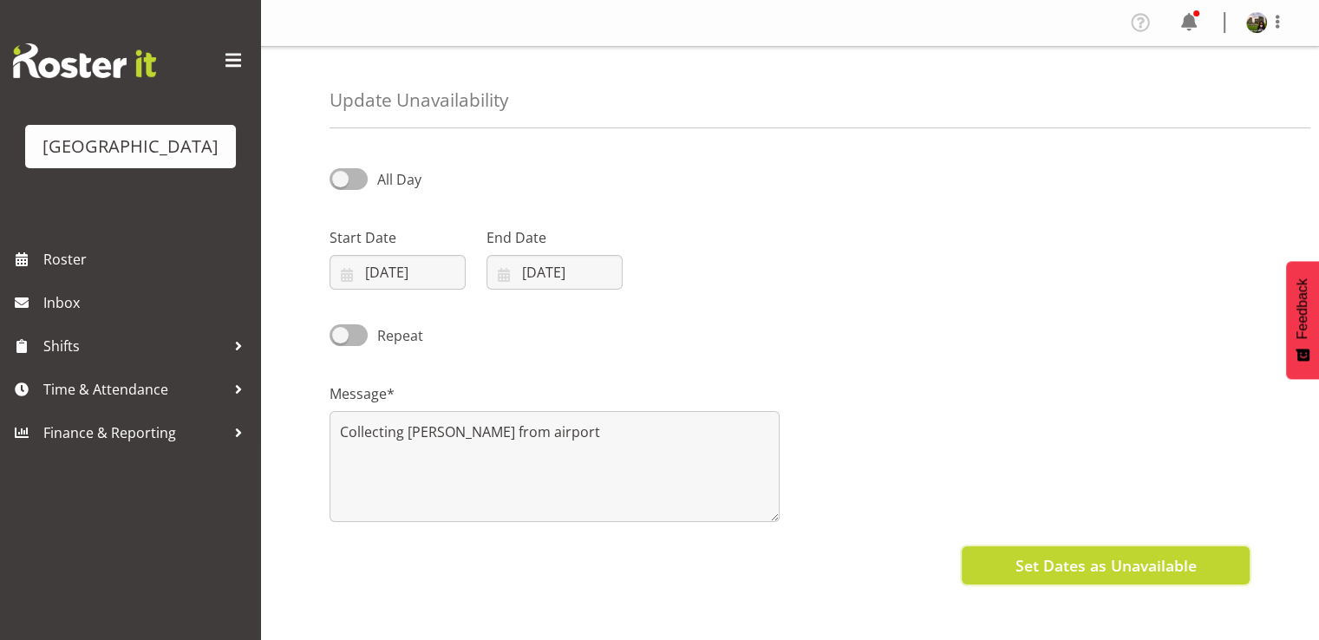
click at [1075, 559] on span "Set Dates as Unavailable" at bounding box center [1104, 565] width 181 height 23
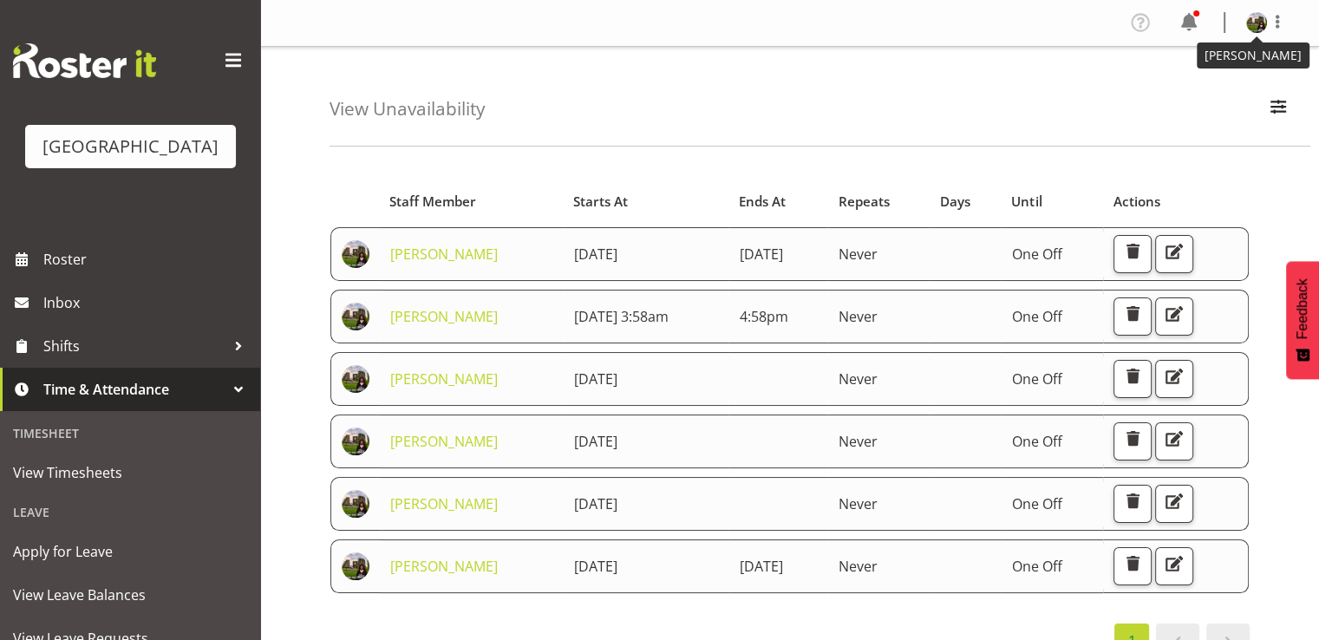
click at [1257, 21] on img at bounding box center [1256, 22] width 21 height 21
click at [1176, 88] on link "Log Out" at bounding box center [1204, 90] width 166 height 31
